Goal: Task Accomplishment & Management: Use online tool/utility

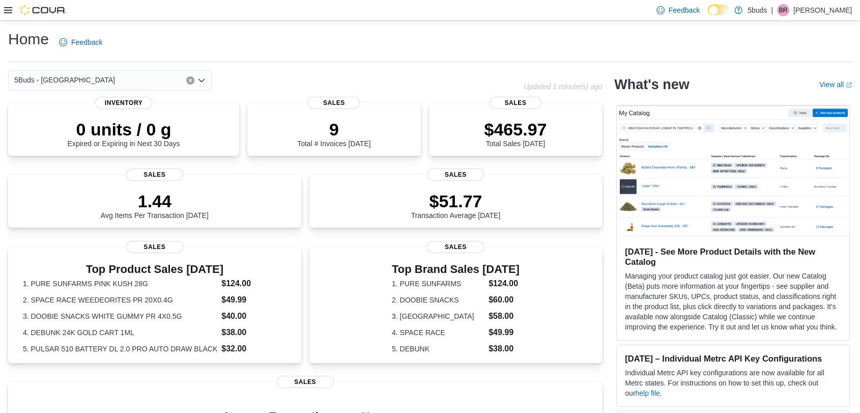
click at [7, 7] on icon at bounding box center [8, 10] width 8 height 8
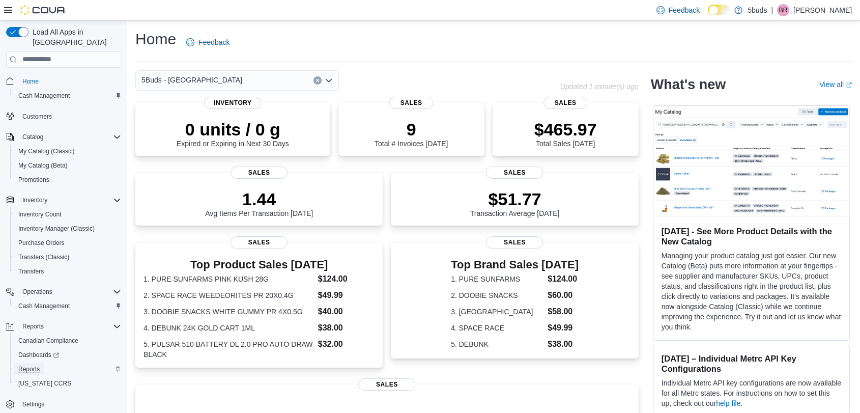
click at [25, 365] on span "Reports" at bounding box center [28, 369] width 21 height 8
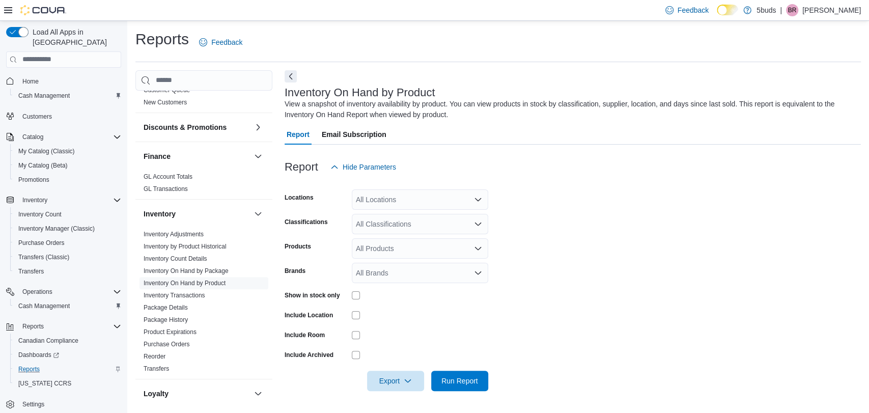
scroll to position [339, 0]
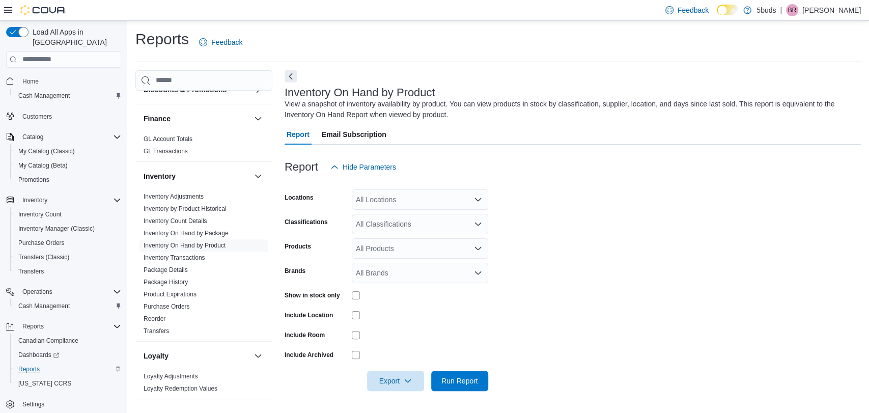
click at [403, 201] on div "All Locations" at bounding box center [420, 199] width 136 height 20
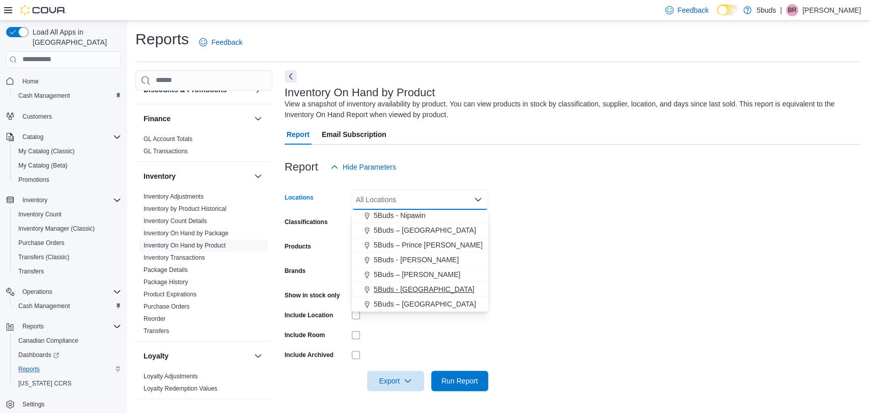
click at [411, 291] on span "5Buds - [GEOGRAPHIC_DATA]" at bounding box center [424, 289] width 101 height 10
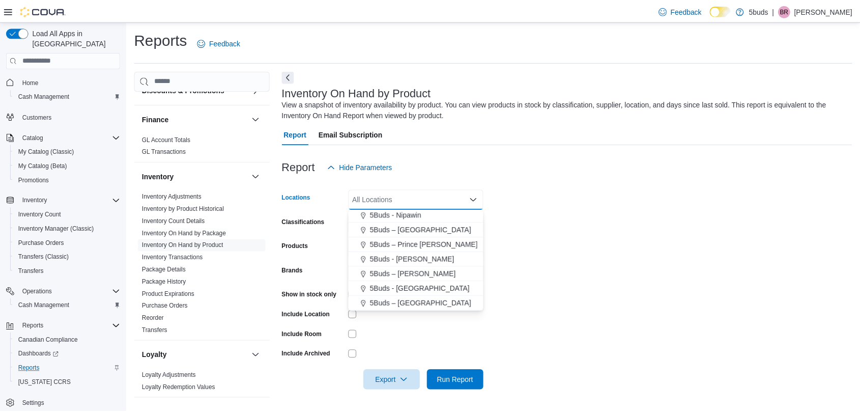
scroll to position [61, 0]
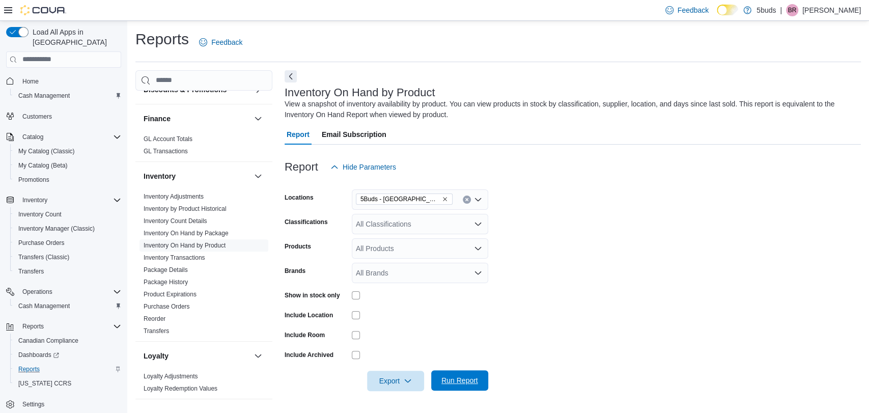
click at [473, 376] on span "Run Report" at bounding box center [459, 380] width 37 height 10
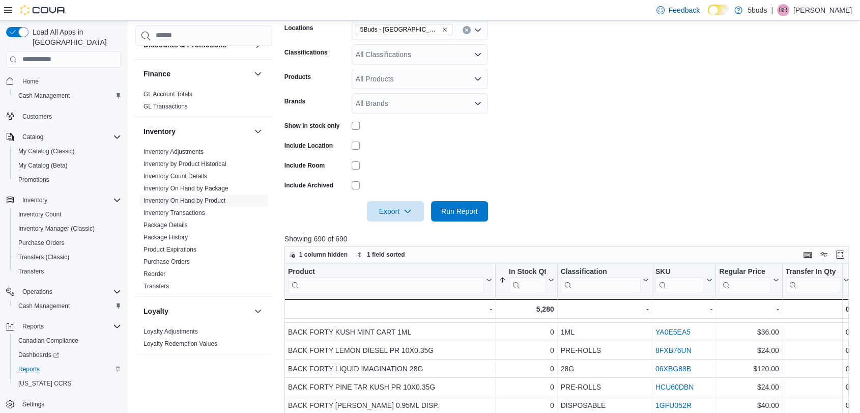
scroll to position [113, 0]
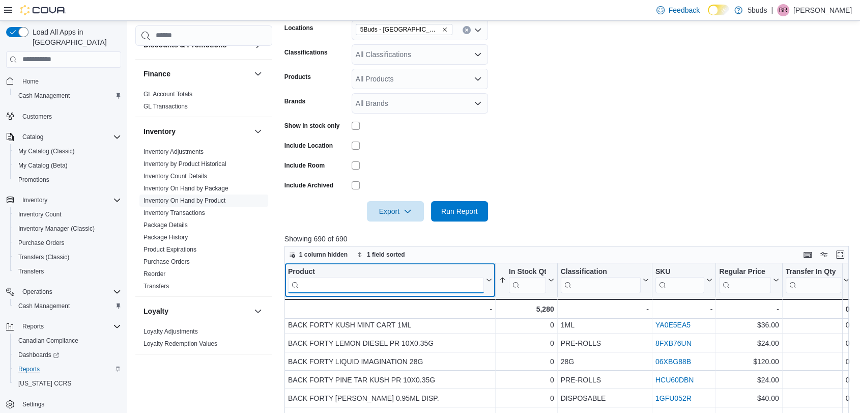
click at [383, 281] on input "search" at bounding box center [386, 284] width 196 height 16
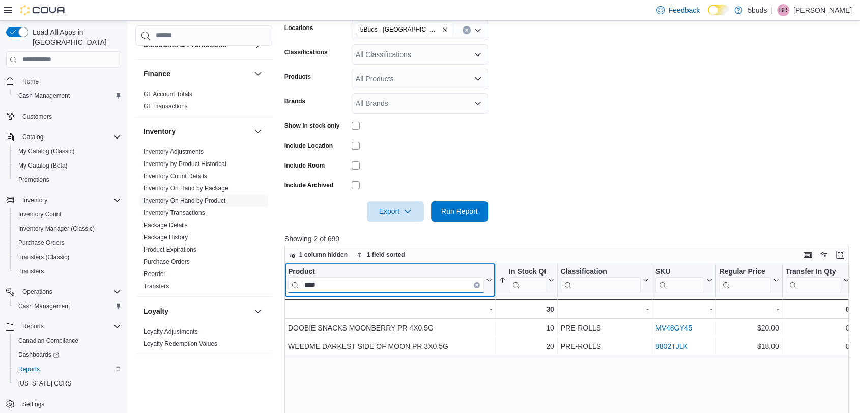
scroll to position [0, 0]
type input "****"
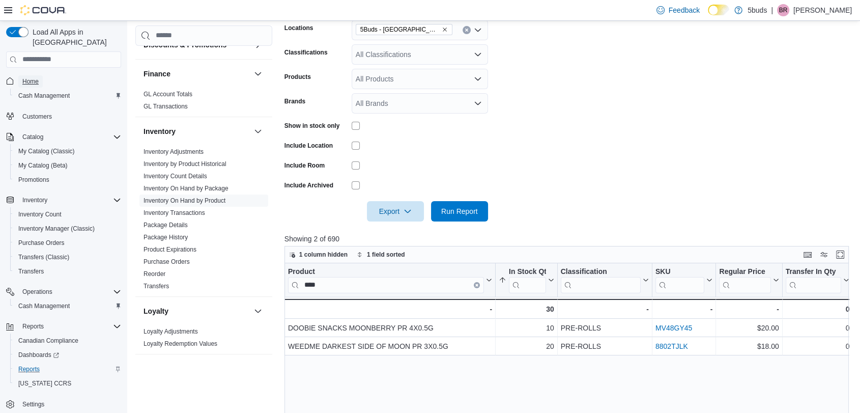
click at [39, 75] on link "Home" at bounding box center [30, 81] width 24 height 12
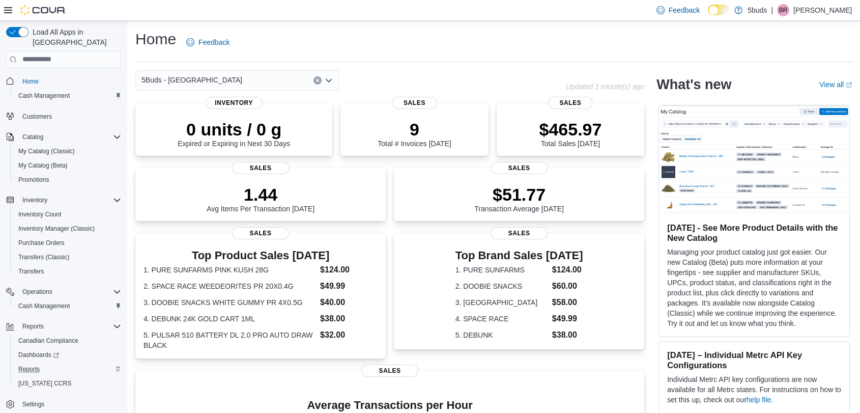
click at [721, 55] on div "Home Feedback" at bounding box center [493, 45] width 717 height 33
